Goal: Transaction & Acquisition: Book appointment/travel/reservation

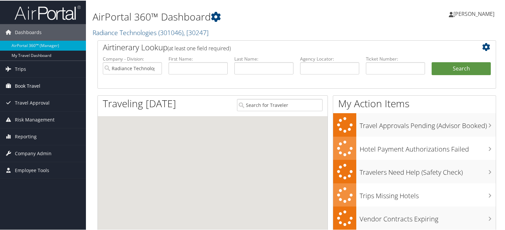
click at [14, 89] on link "Book Travel" at bounding box center [43, 85] width 86 height 17
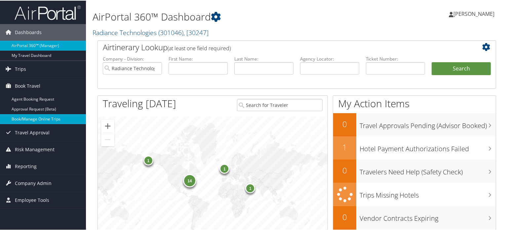
click at [13, 116] on link "Book/Manage Online Trips" at bounding box center [43, 118] width 86 height 10
